Goal: Information Seeking & Learning: Learn about a topic

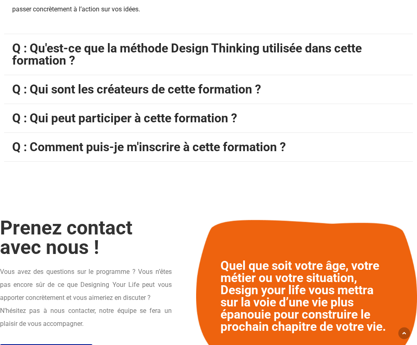
scroll to position [3140, 0]
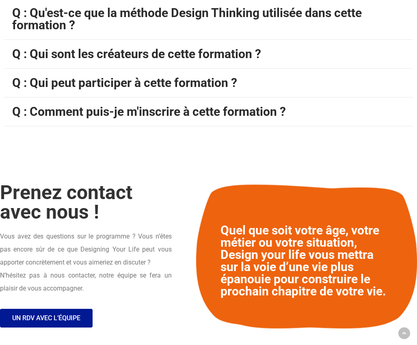
scroll to position [2975, 0]
